Goal: Task Accomplishment & Management: Use online tool/utility

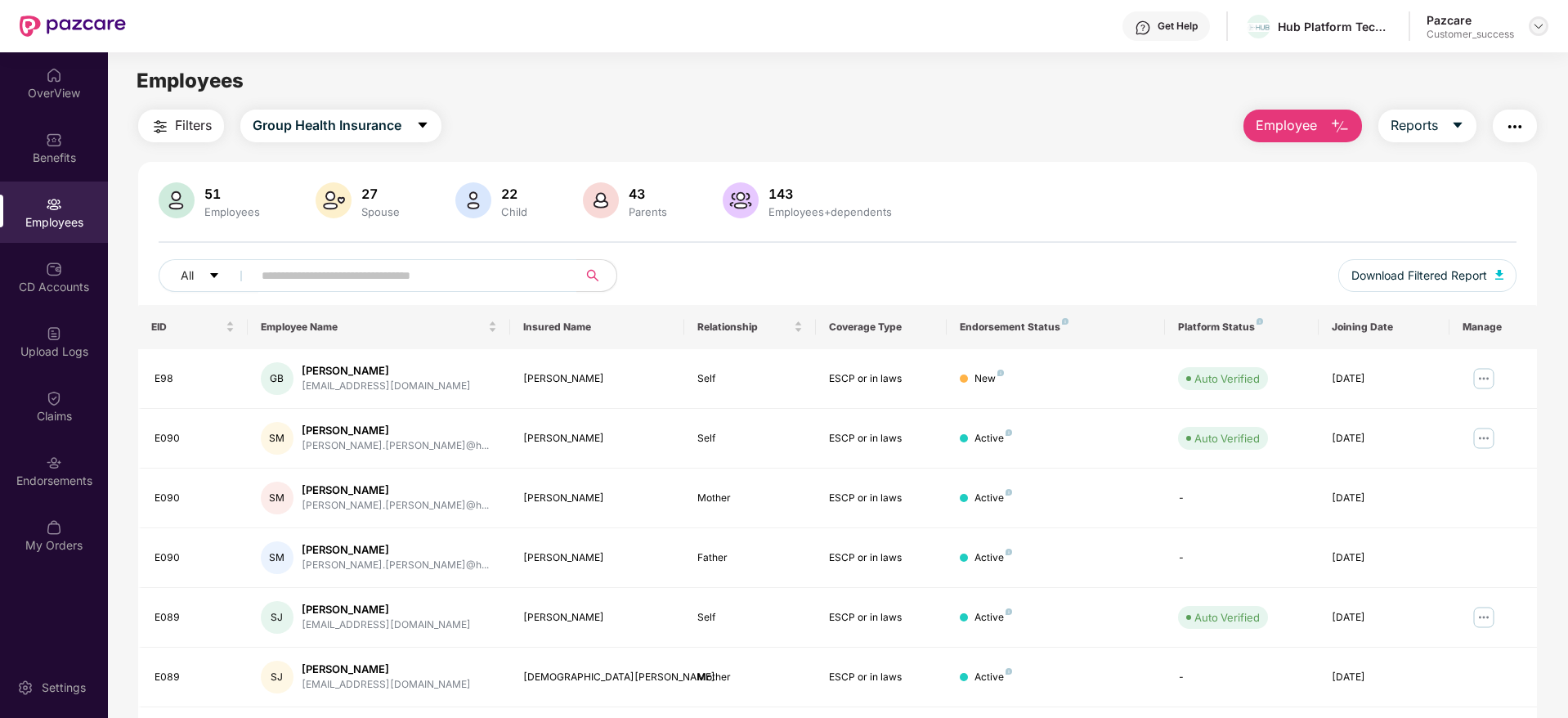
click at [1546, 25] on div at bounding box center [1539, 26] width 20 height 20
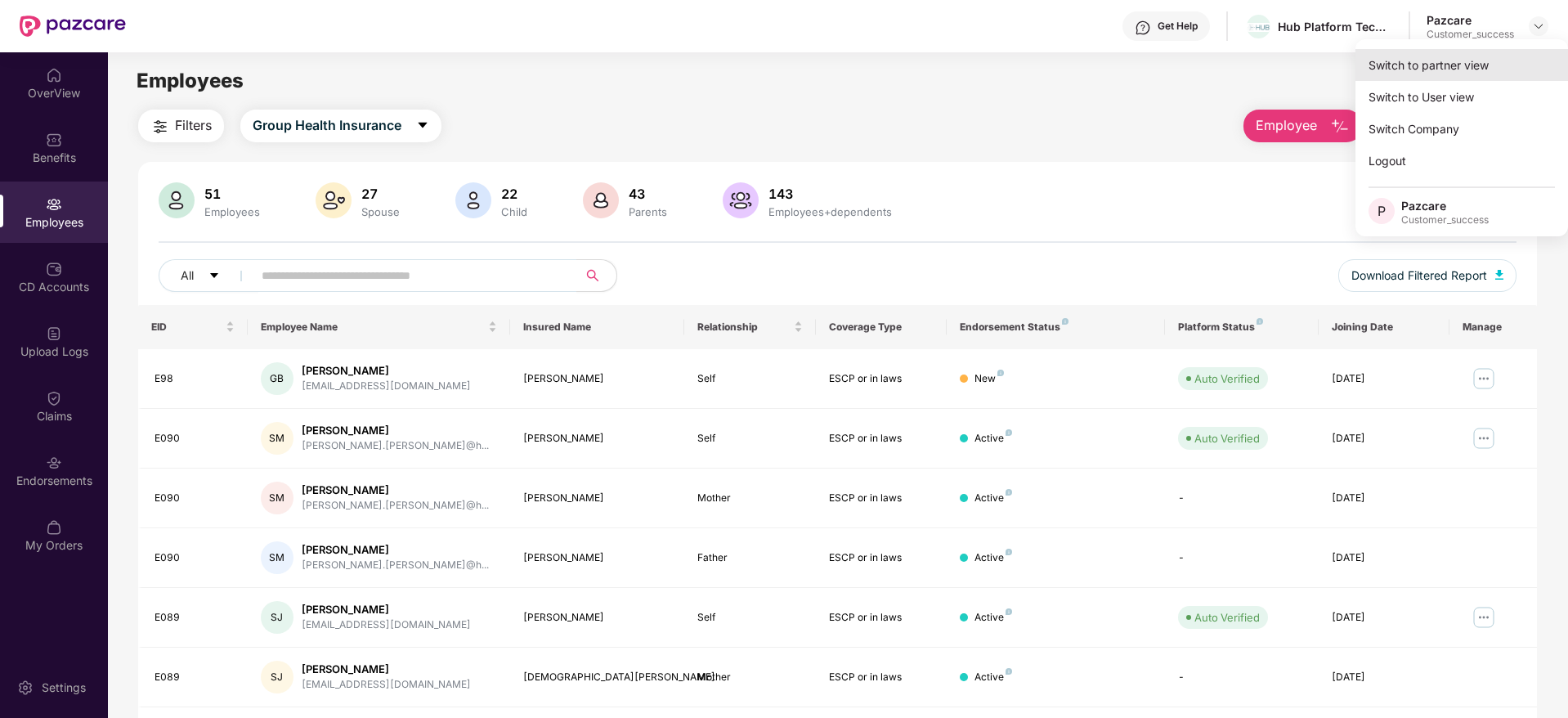
click at [1453, 62] on div "Switch to partner view" at bounding box center [1461, 65] width 213 height 32
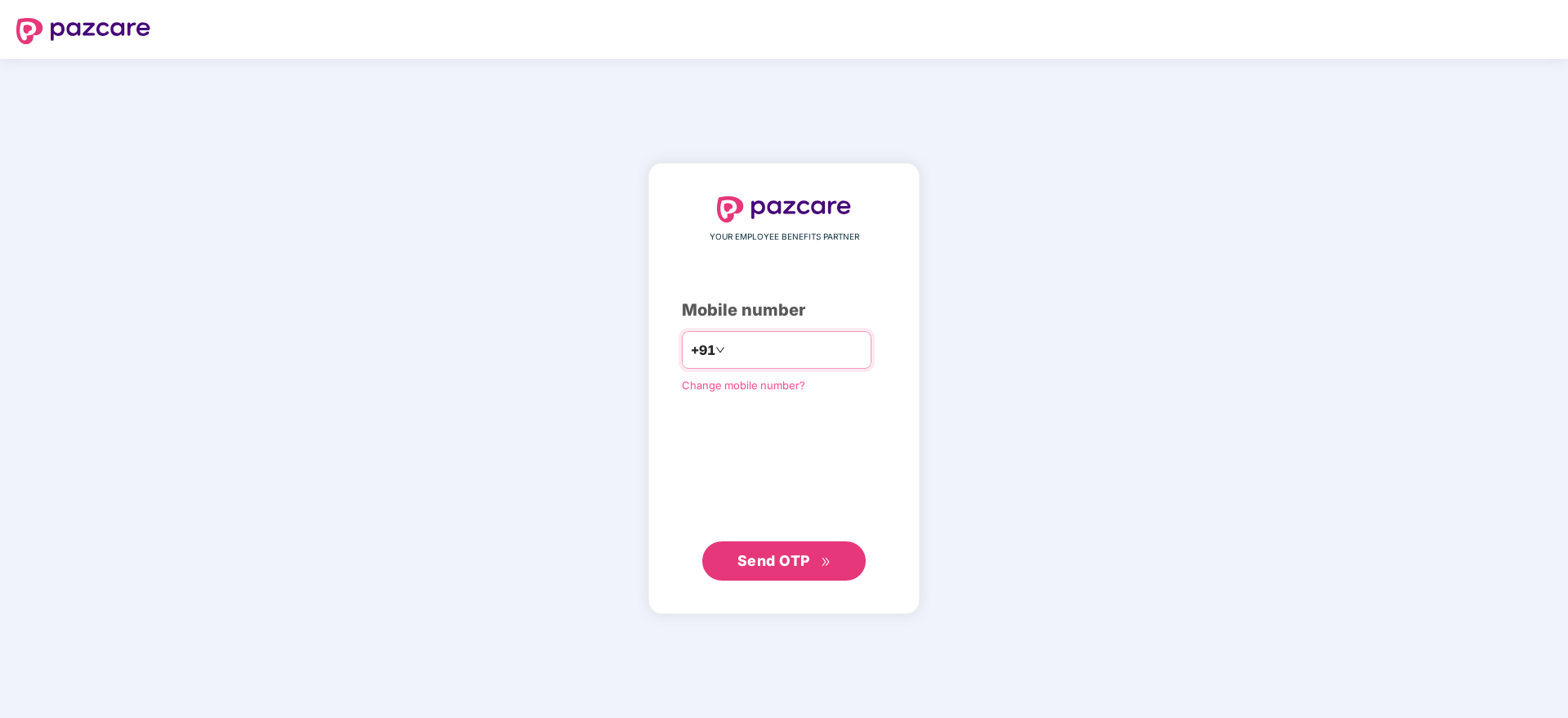
type input "**********"
click at [807, 551] on span "Send OTP" at bounding box center [774, 560] width 72 height 18
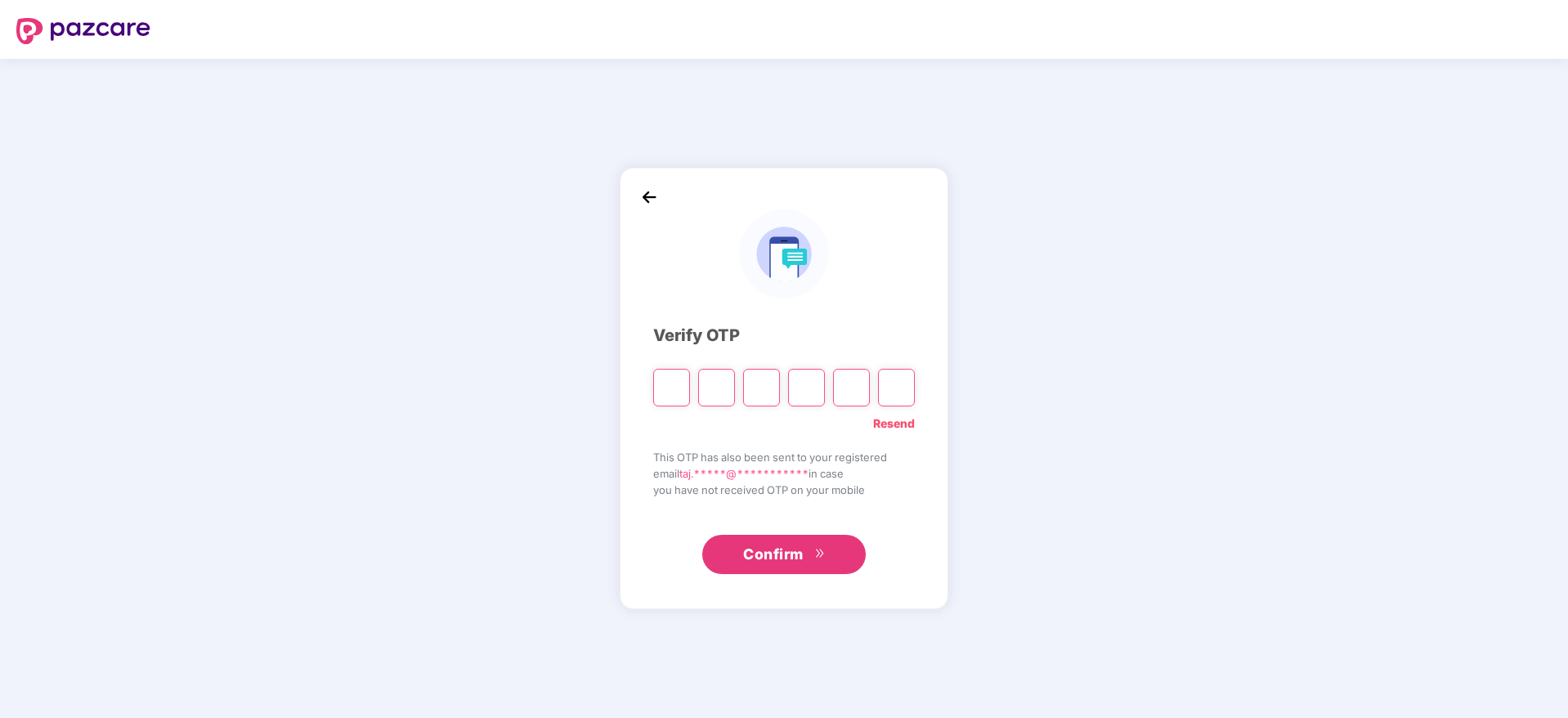
paste input "*"
type input "*"
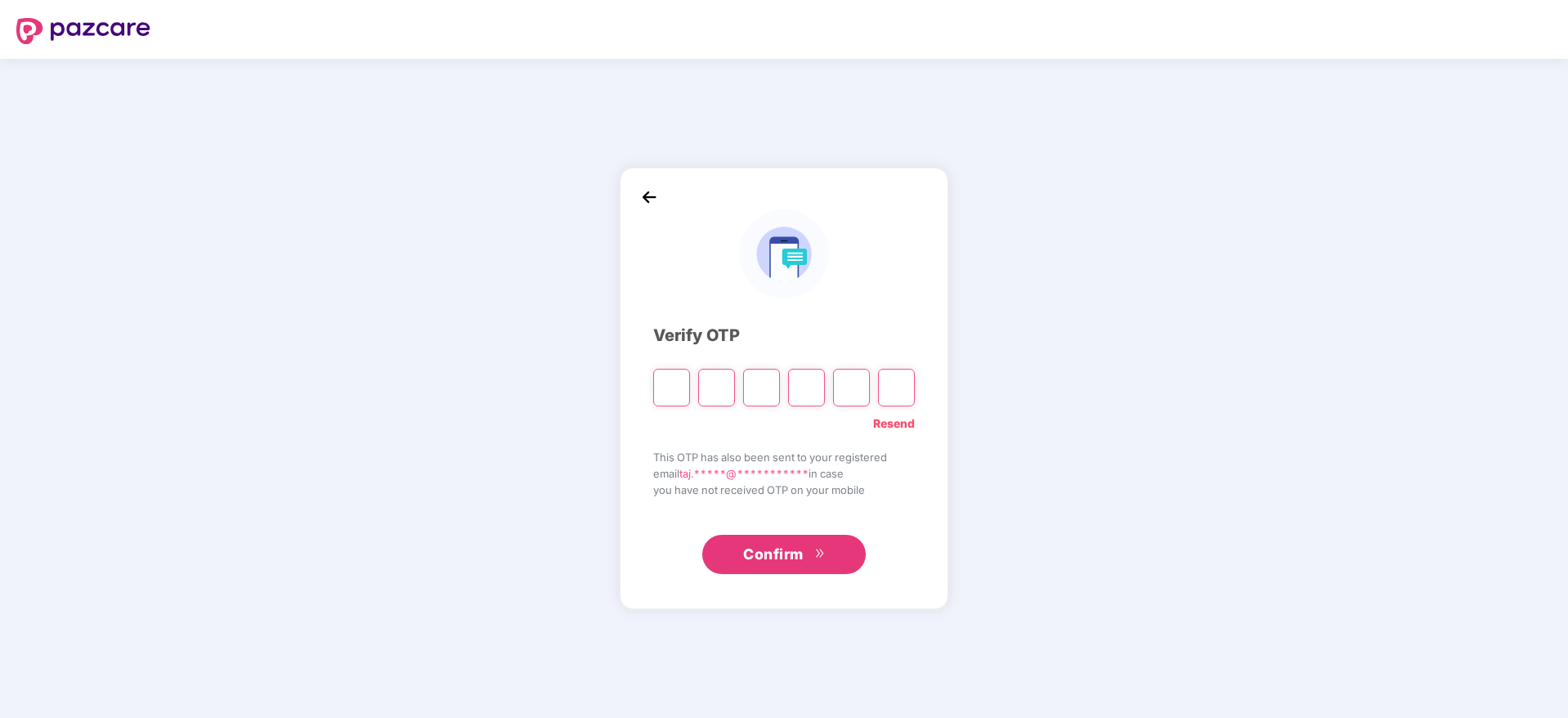
type input "*"
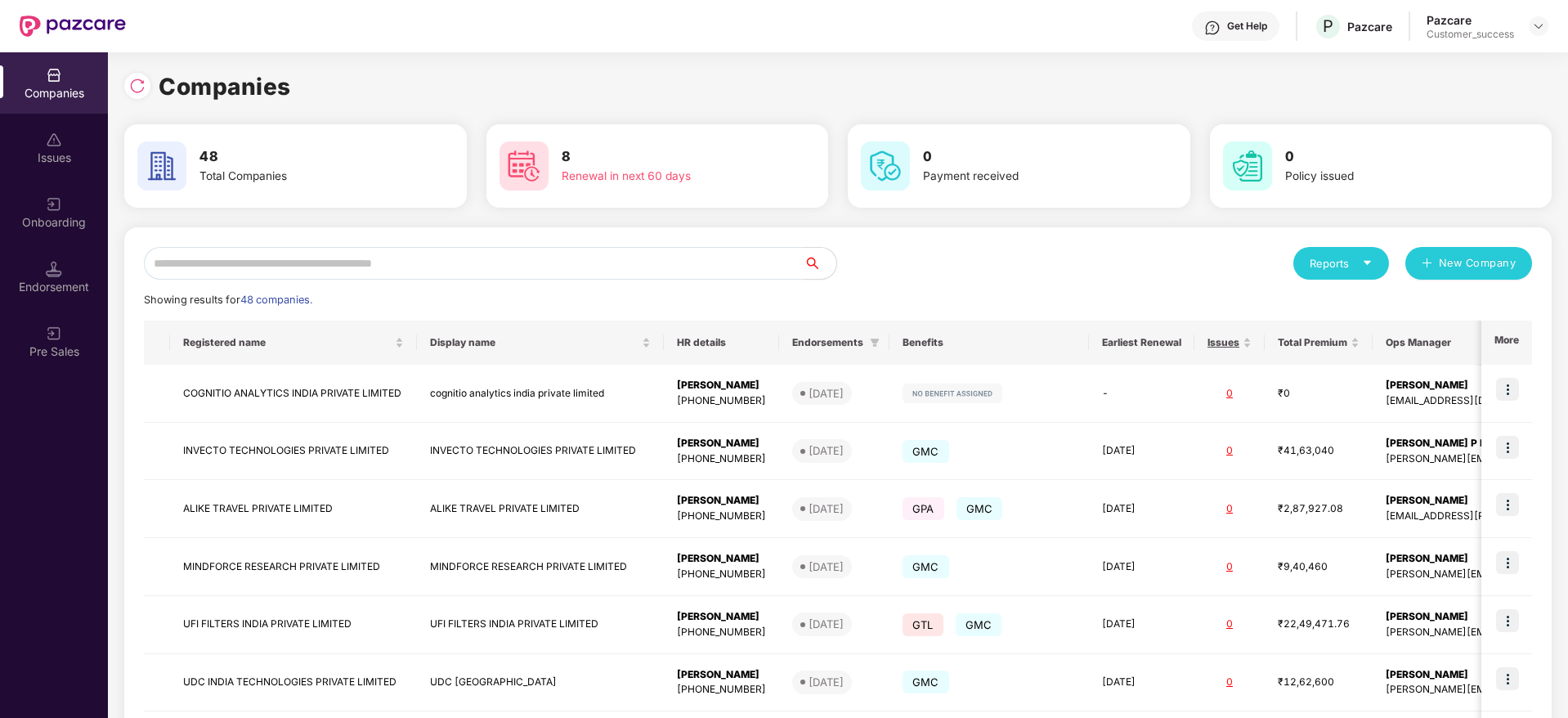
click at [368, 276] on input "text" at bounding box center [474, 263] width 660 height 32
click at [57, 223] on div "Onboarding" at bounding box center [54, 222] width 108 height 17
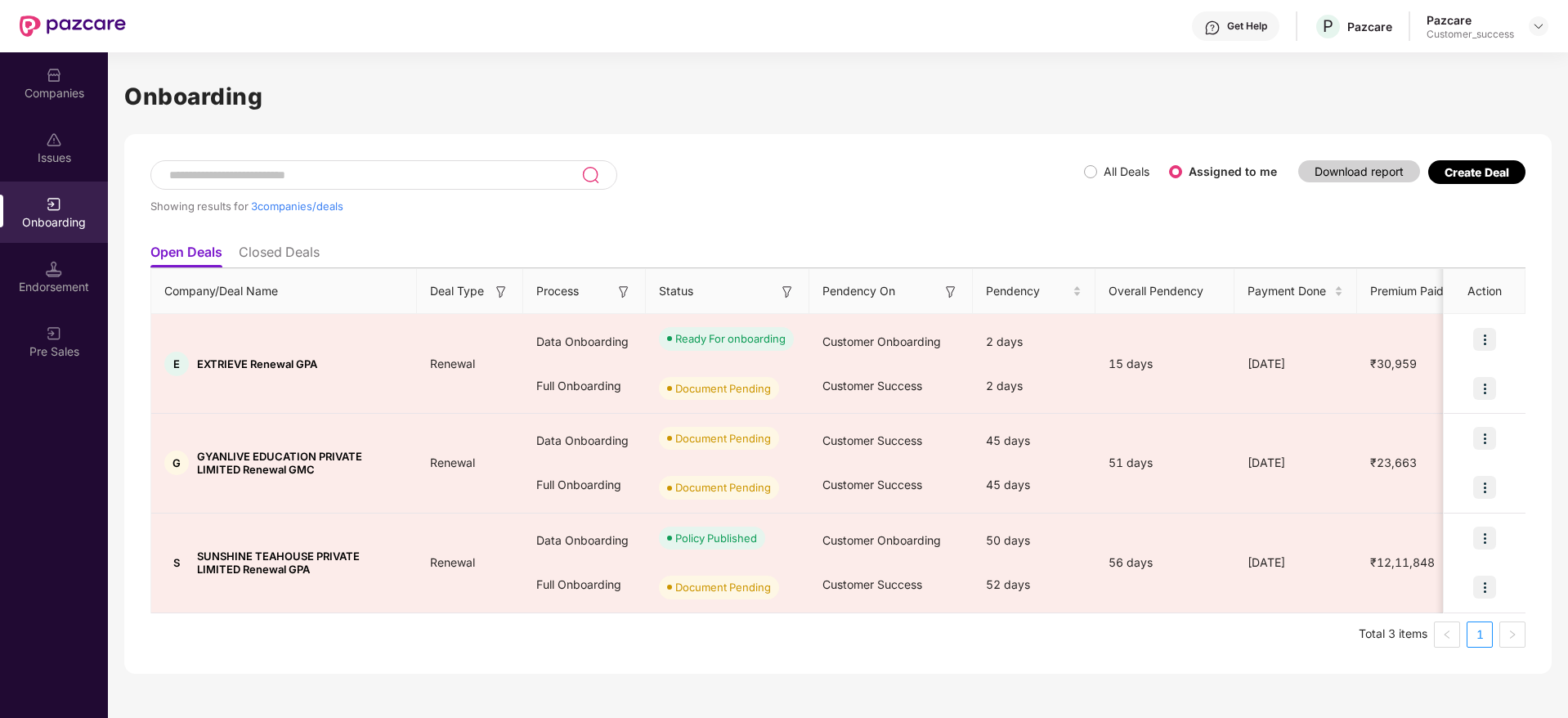
click at [268, 249] on li "Closed Deals" at bounding box center [279, 256] width 81 height 24
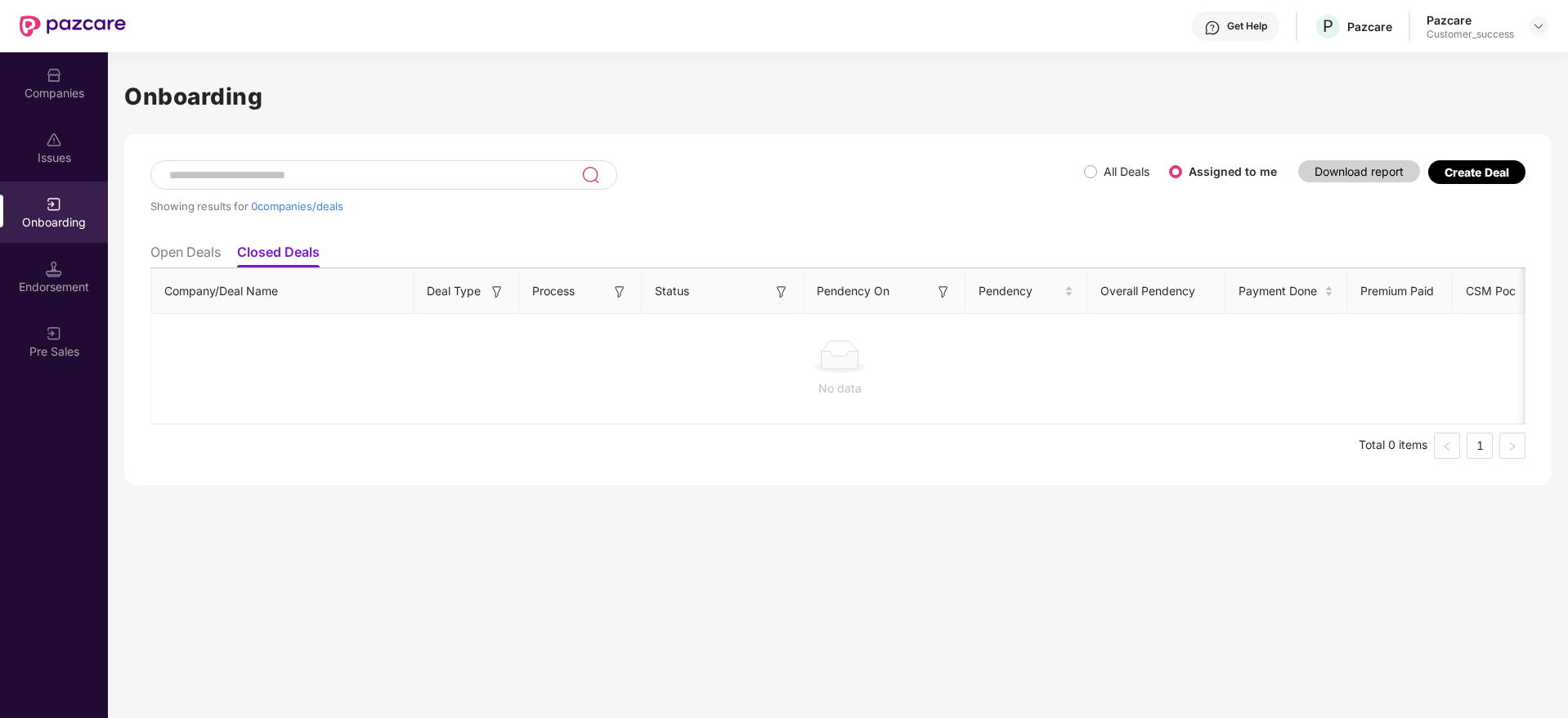
click at [155, 250] on li "Open Deals" at bounding box center [186, 256] width 71 height 24
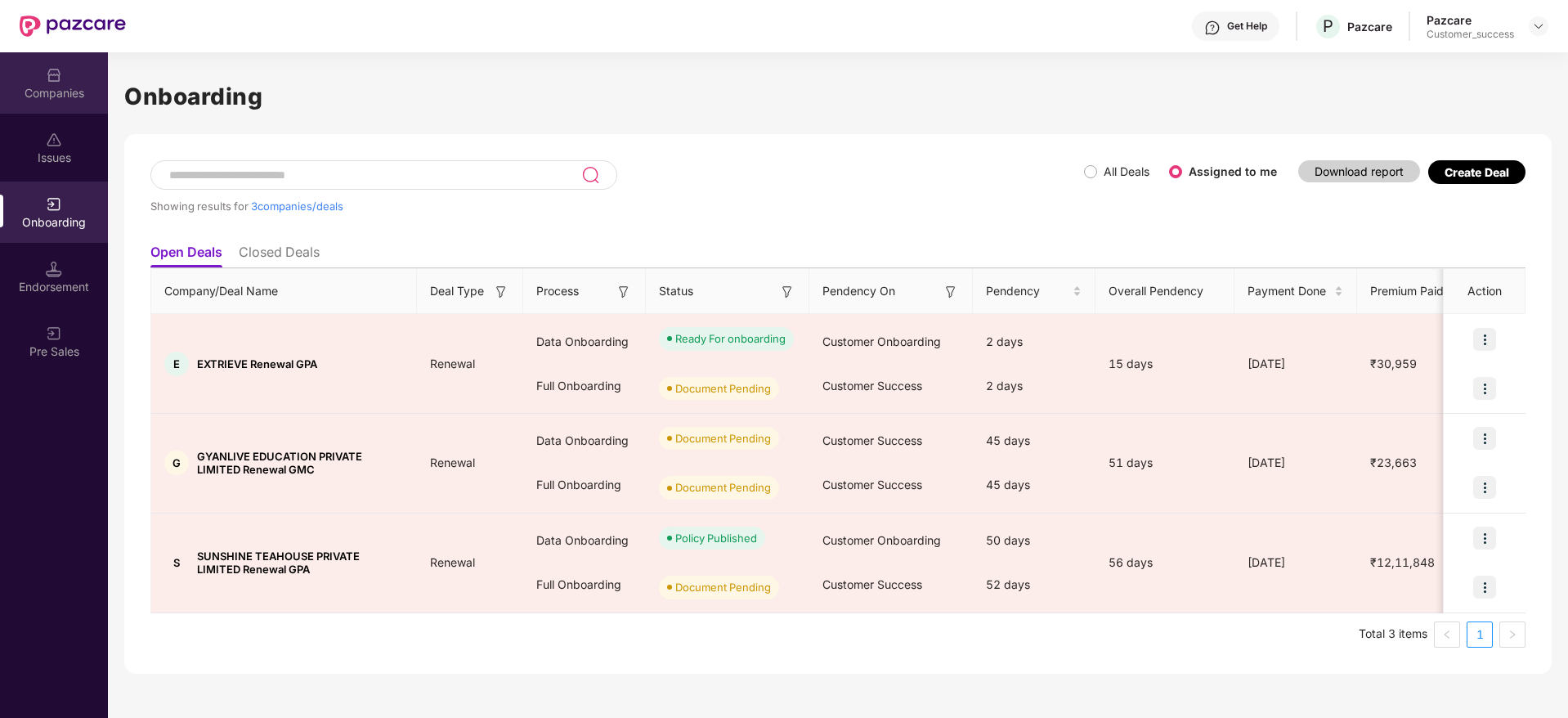
click at [50, 97] on div "Companies" at bounding box center [54, 93] width 108 height 17
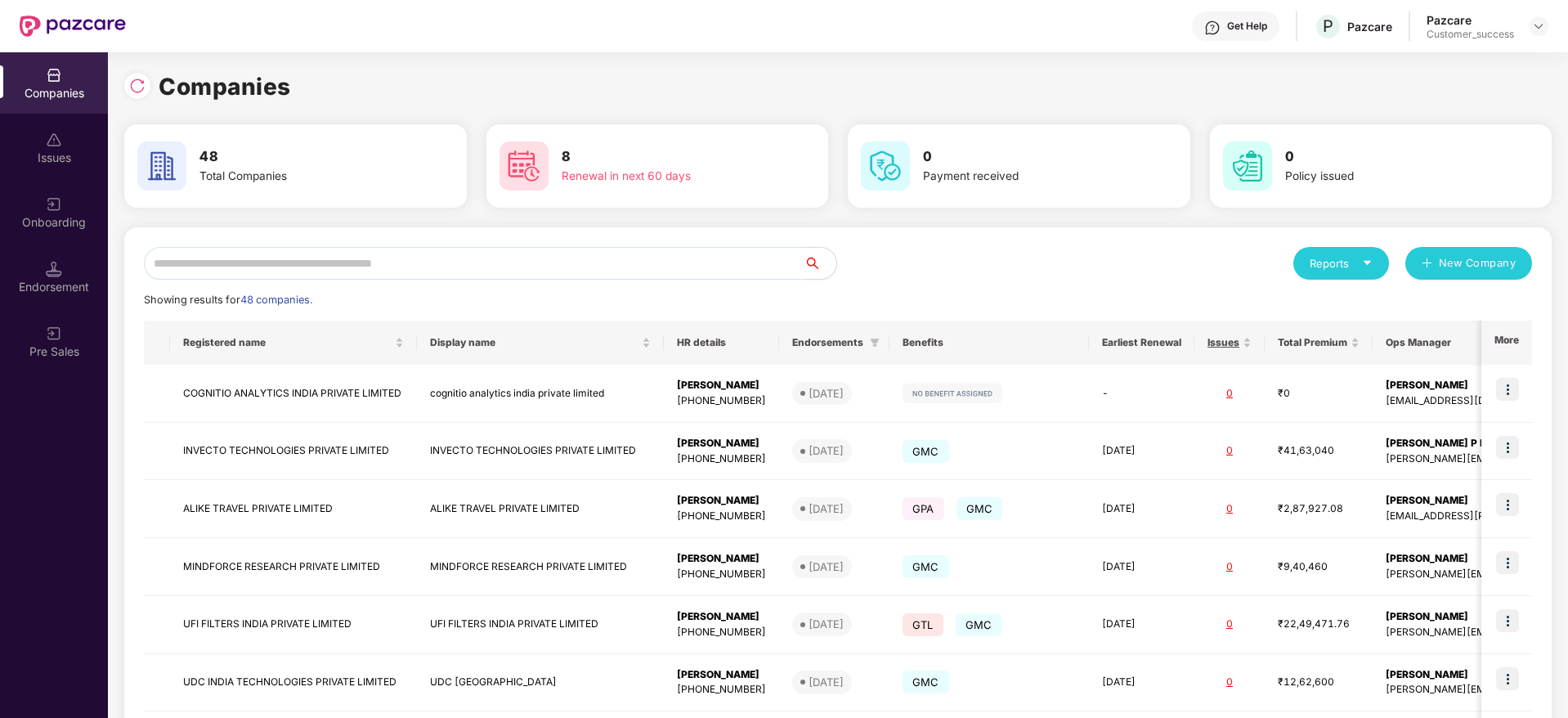
click at [264, 255] on input "text" at bounding box center [474, 263] width 660 height 32
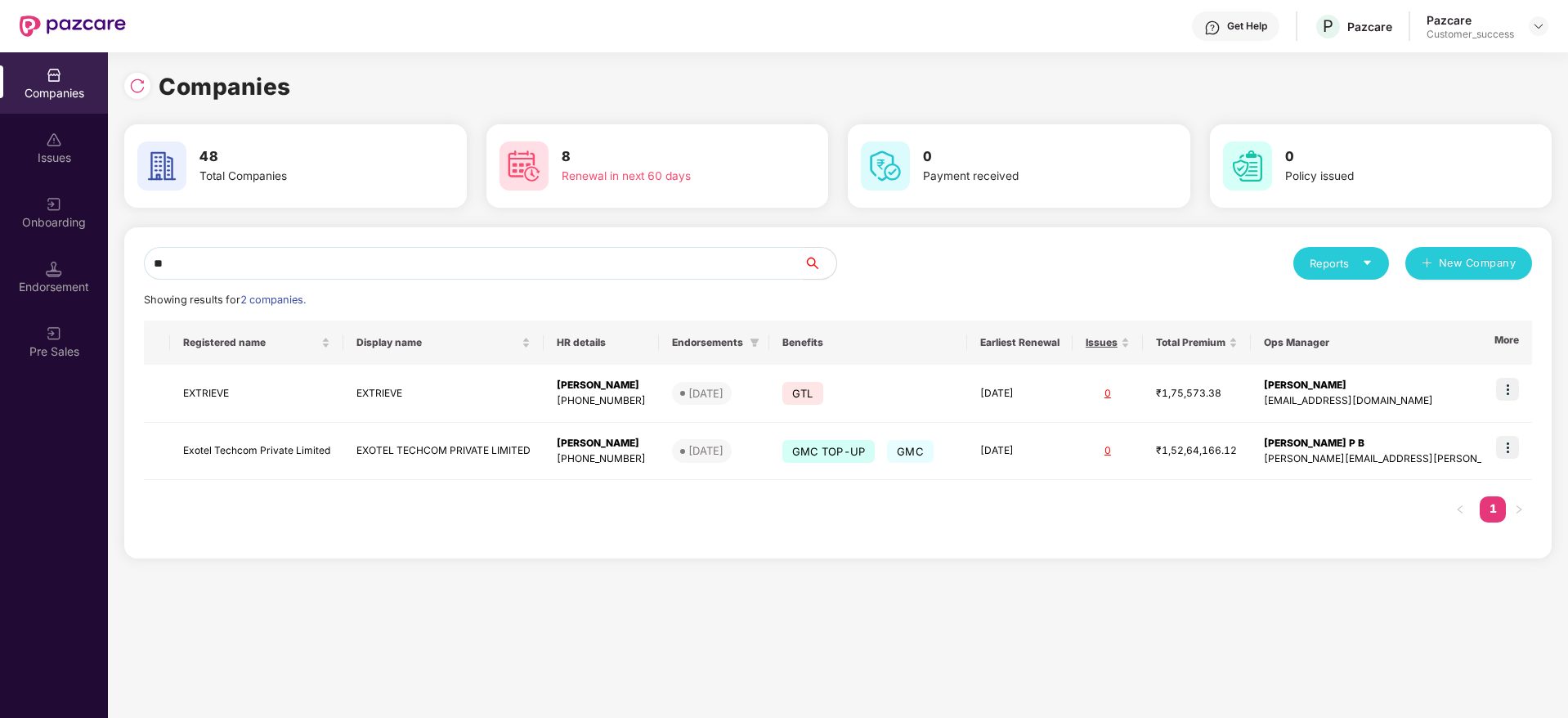
type input "*"
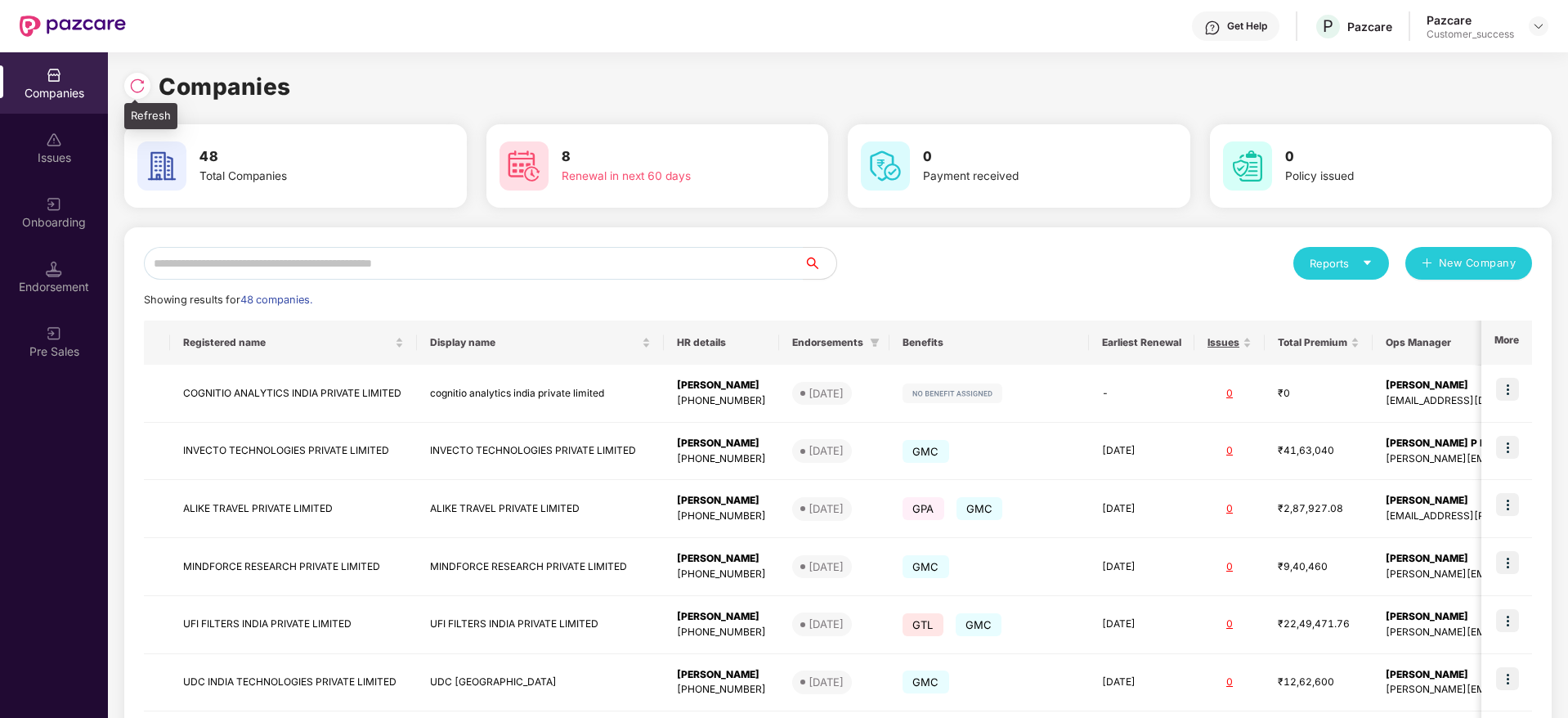
click at [143, 88] on img at bounding box center [137, 85] width 17 height 17
click at [361, 270] on input "text" at bounding box center [474, 263] width 660 height 32
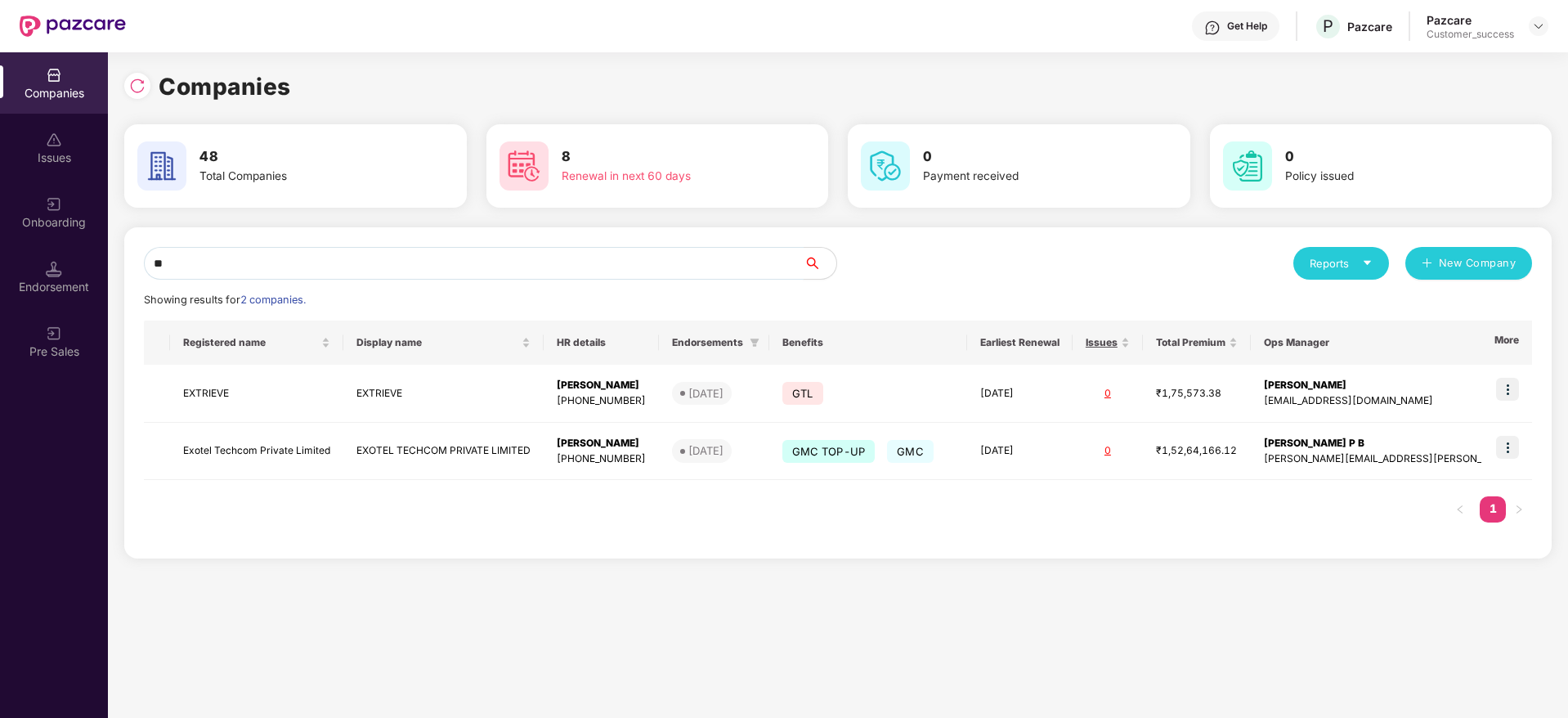
type input "*"
